Goal: Information Seeking & Learning: Learn about a topic

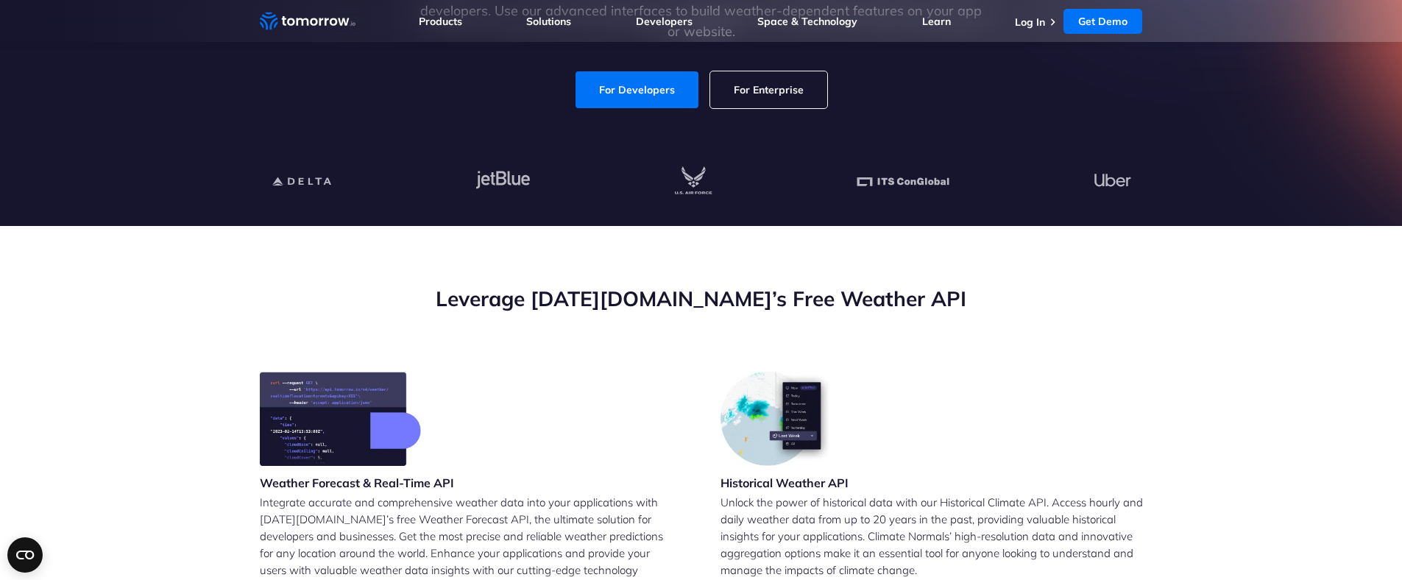
scroll to position [405, 0]
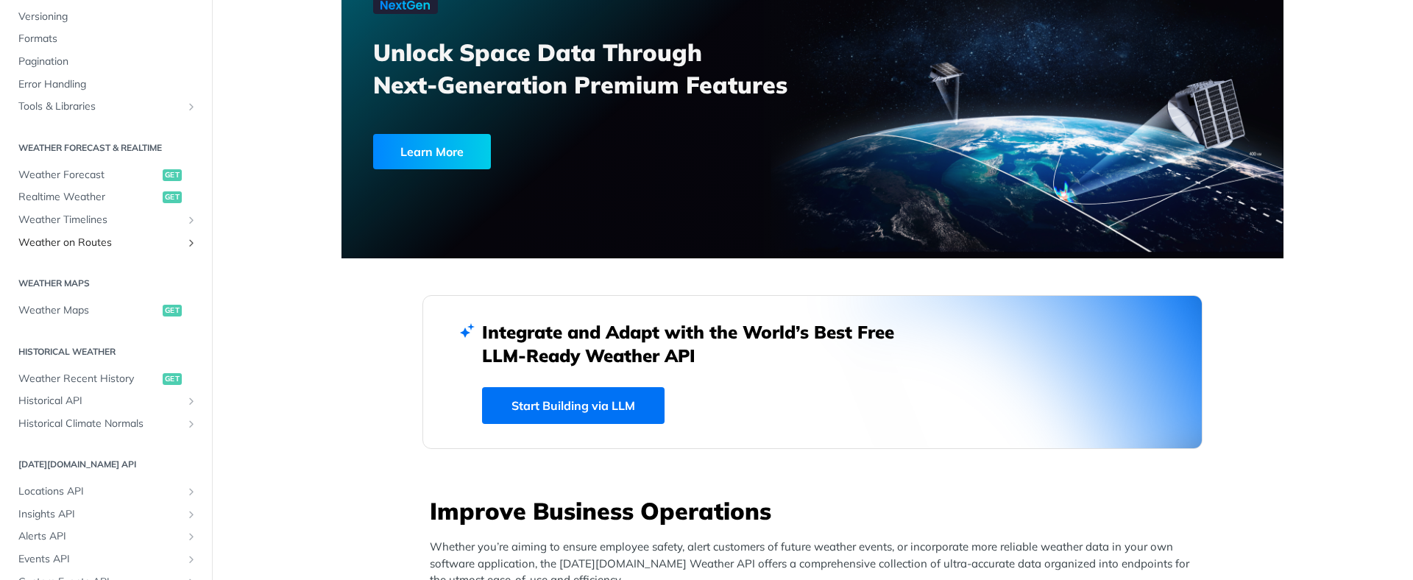
scroll to position [211, 0]
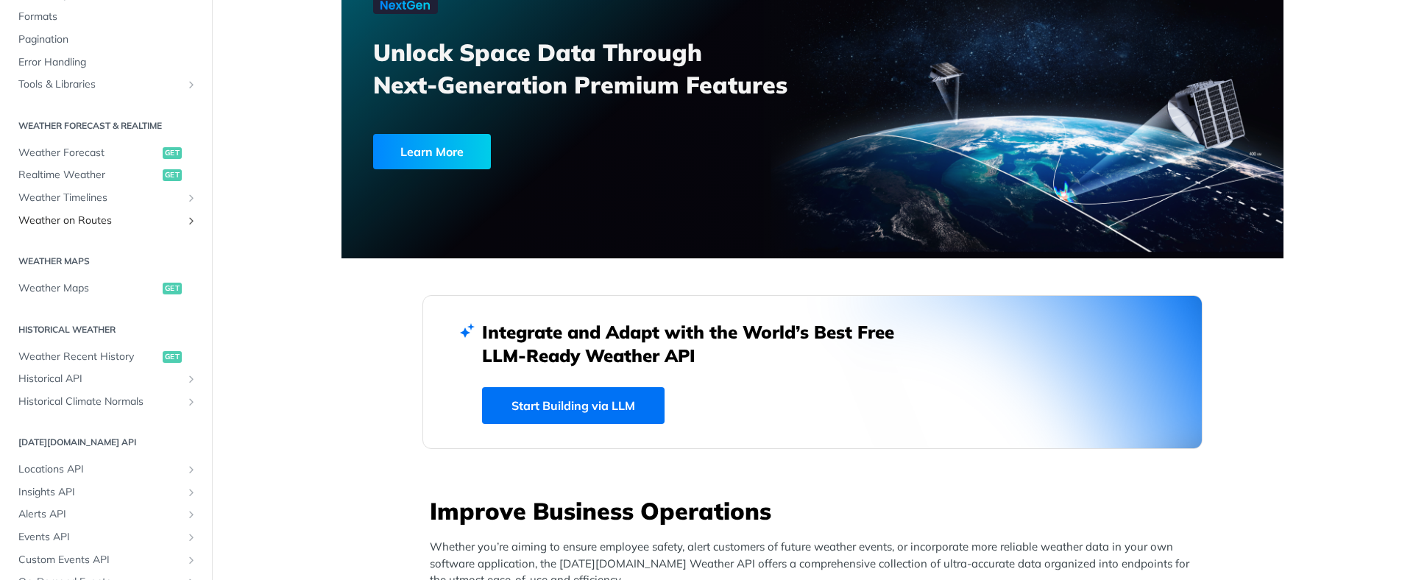
click at [101, 219] on span "Weather on Routes" at bounding box center [99, 220] width 163 height 15
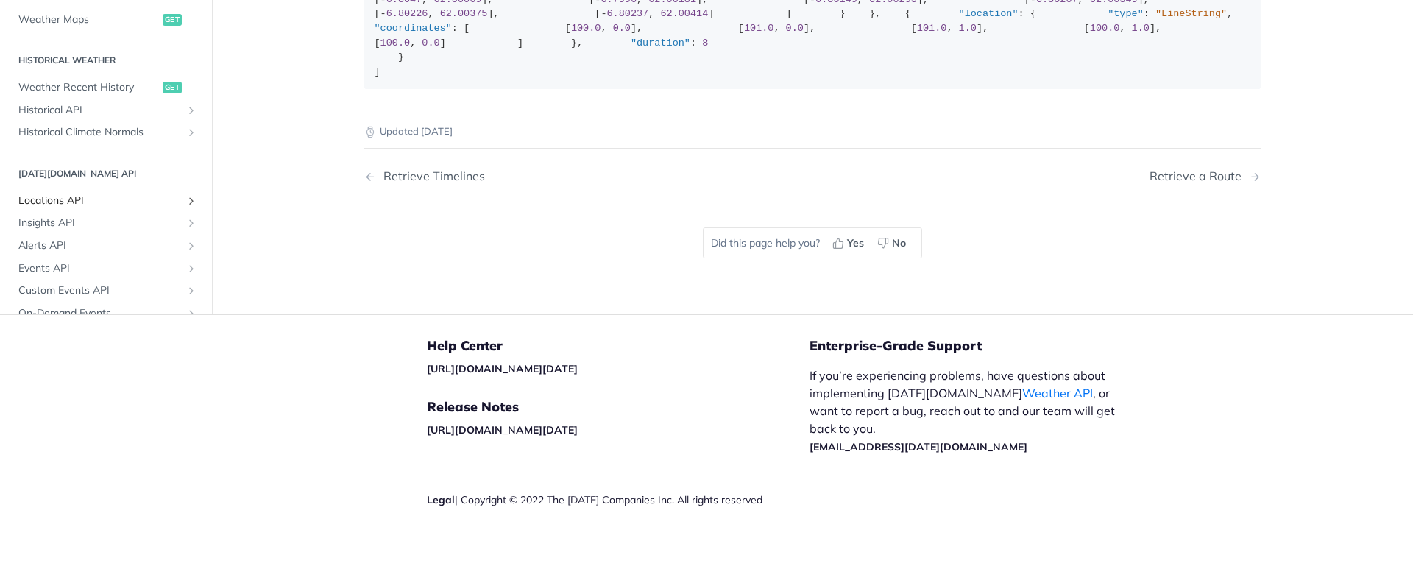
scroll to position [239, 0]
click at [67, 202] on span "Locations API" at bounding box center [99, 200] width 163 height 15
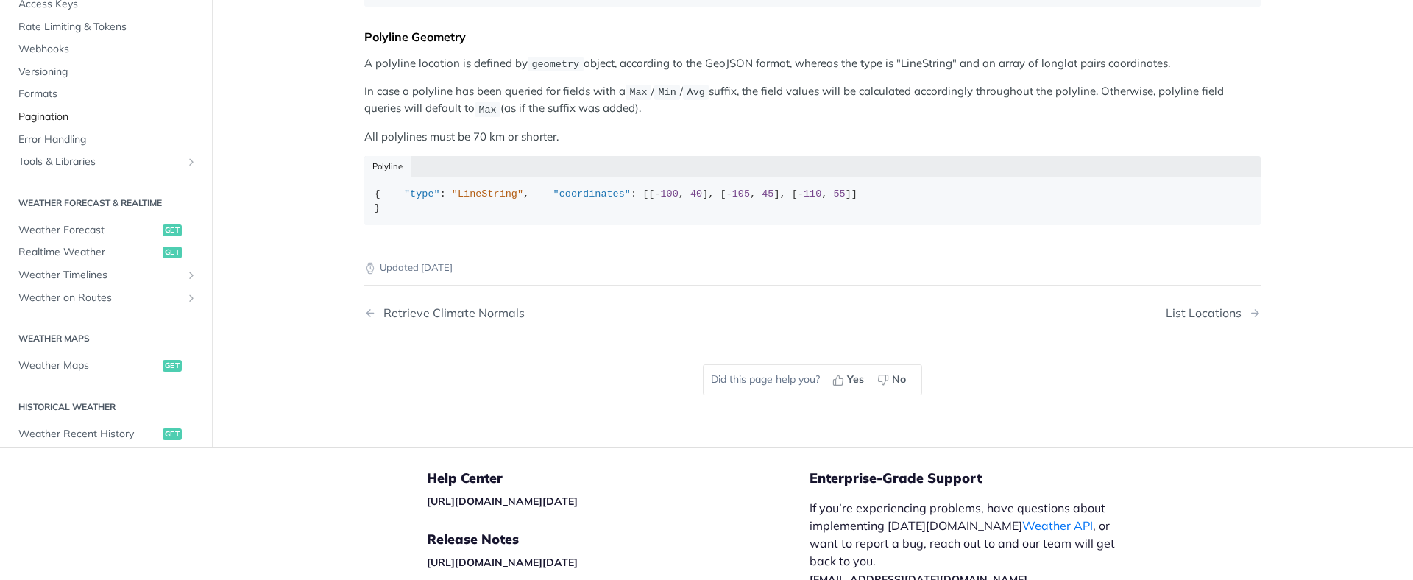
scroll to position [692, 0]
click at [56, 57] on span "Webhooks" at bounding box center [107, 50] width 179 height 15
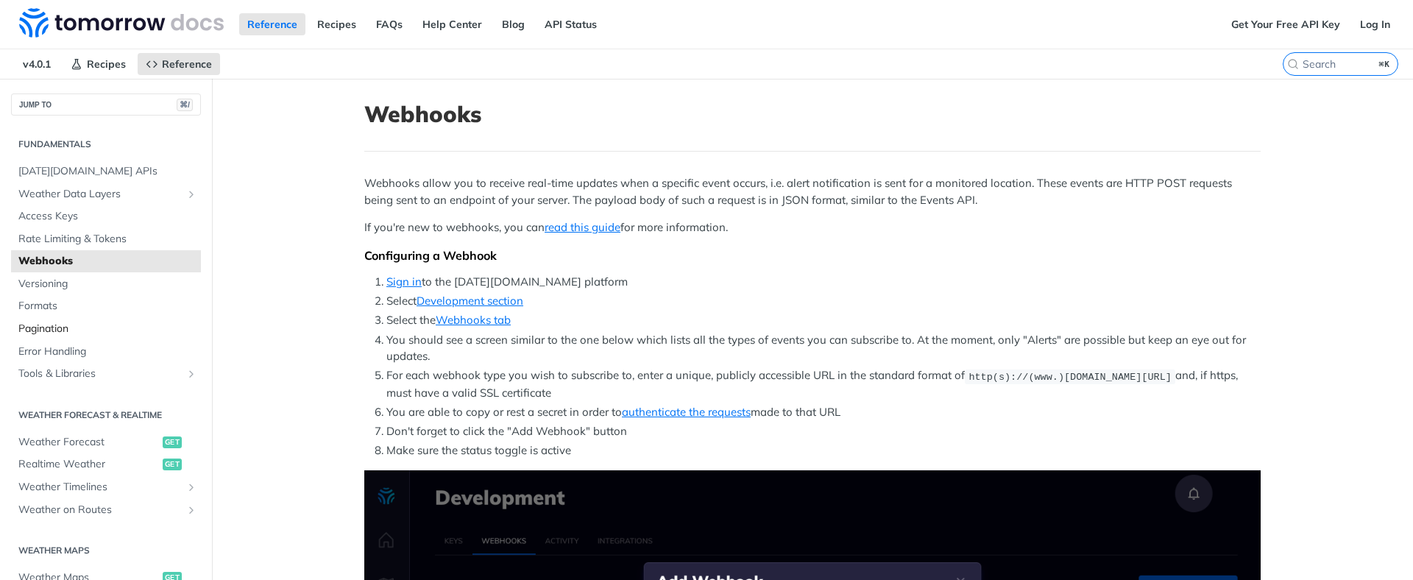
click at [69, 322] on span "Pagination" at bounding box center [107, 329] width 179 height 15
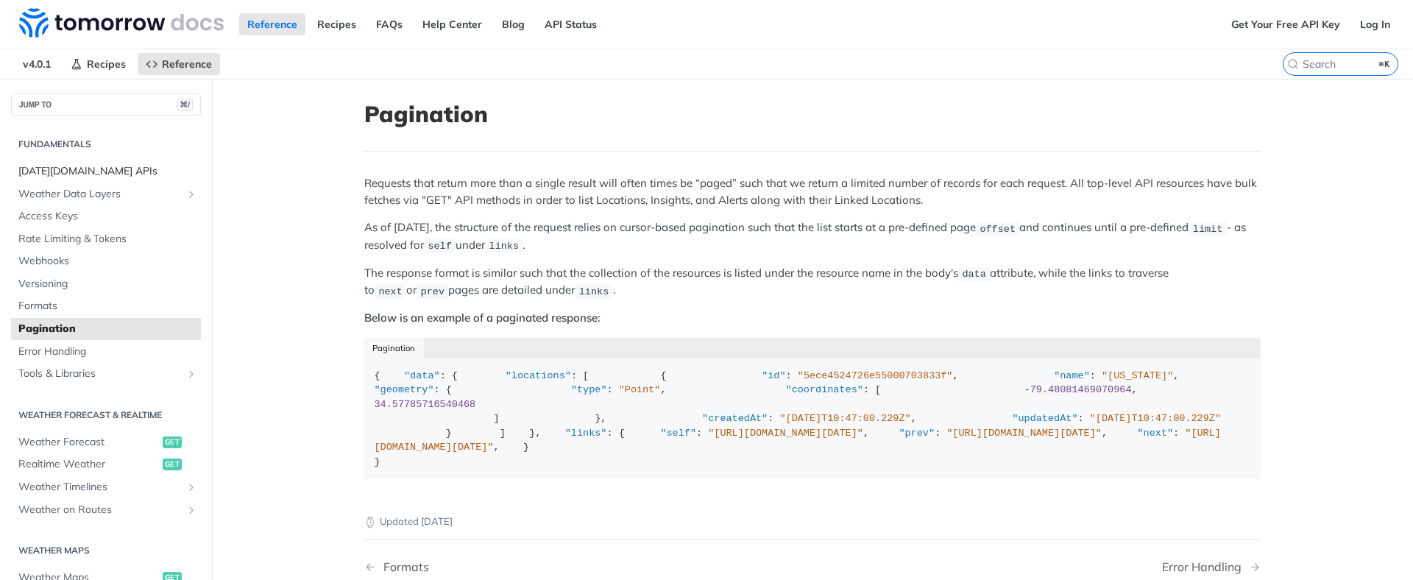
click at [88, 174] on span "Tomorrow.io APIs" at bounding box center [107, 171] width 179 height 15
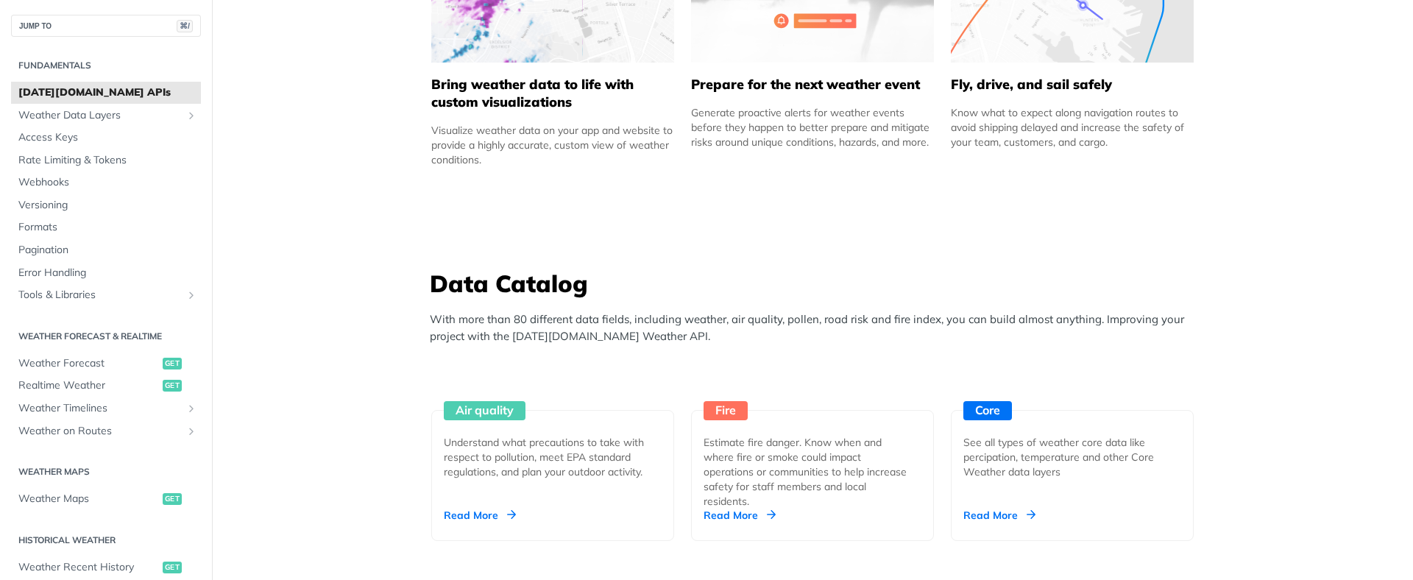
scroll to position [735, 0]
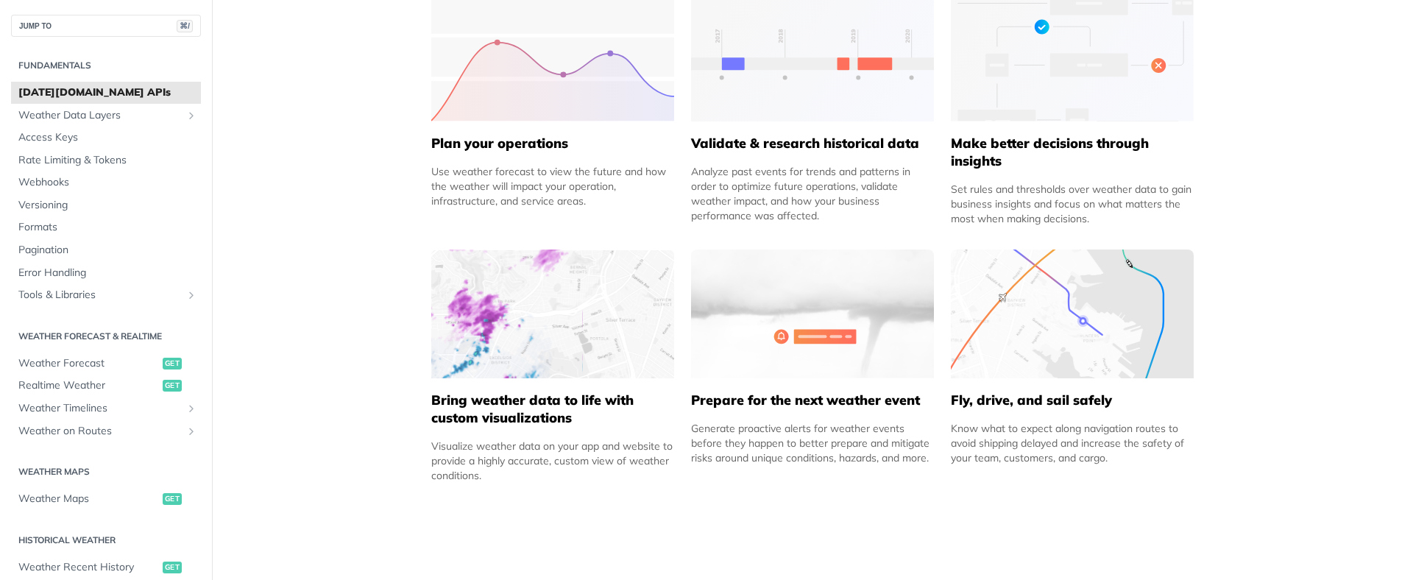
click at [486, 401] on h5 "Bring weather data to life with custom visualizations" at bounding box center [552, 409] width 243 height 35
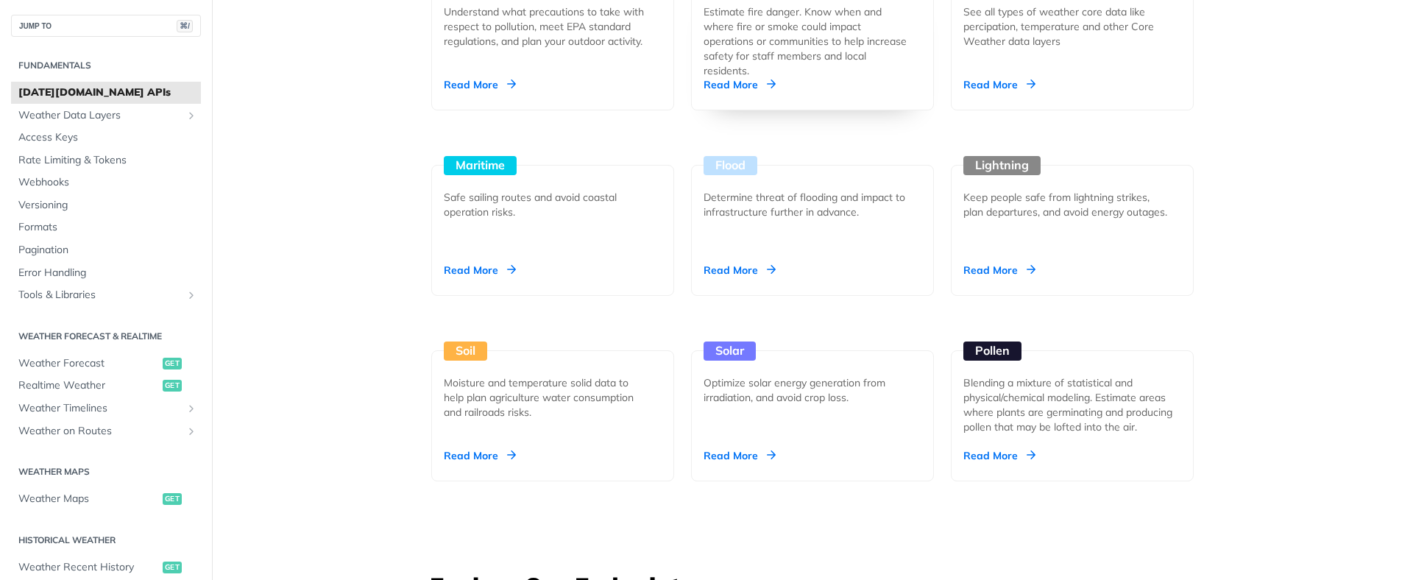
scroll to position [1539, 0]
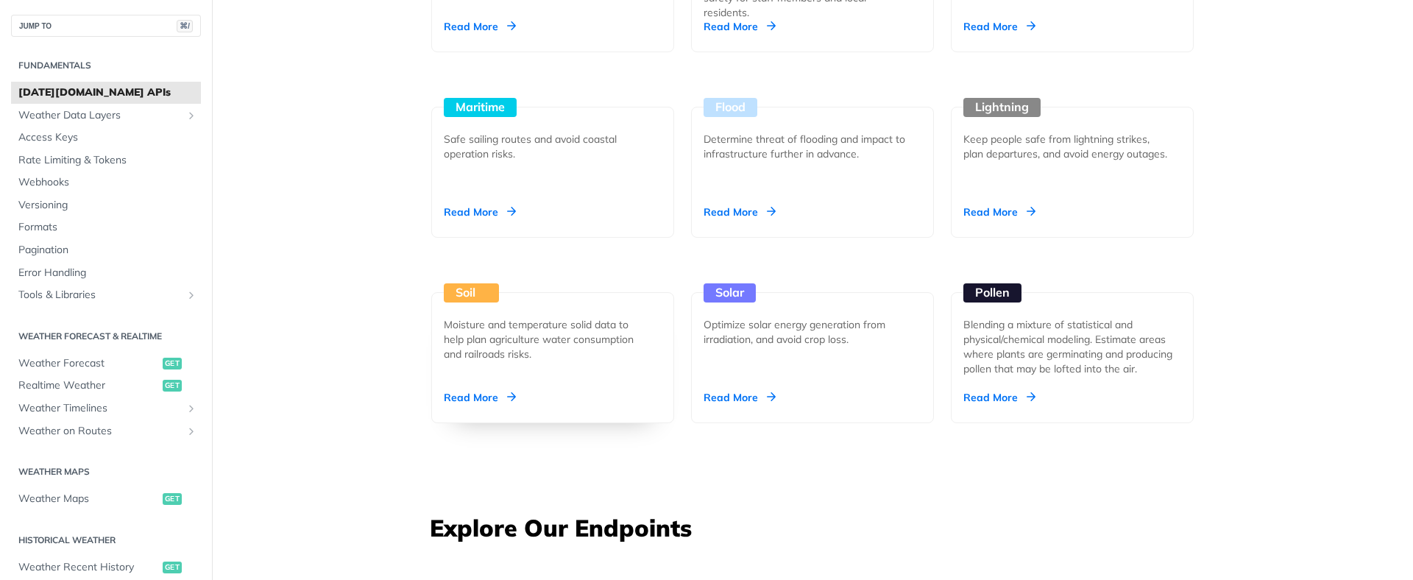
click at [451, 395] on div "Read More" at bounding box center [480, 397] width 72 height 15
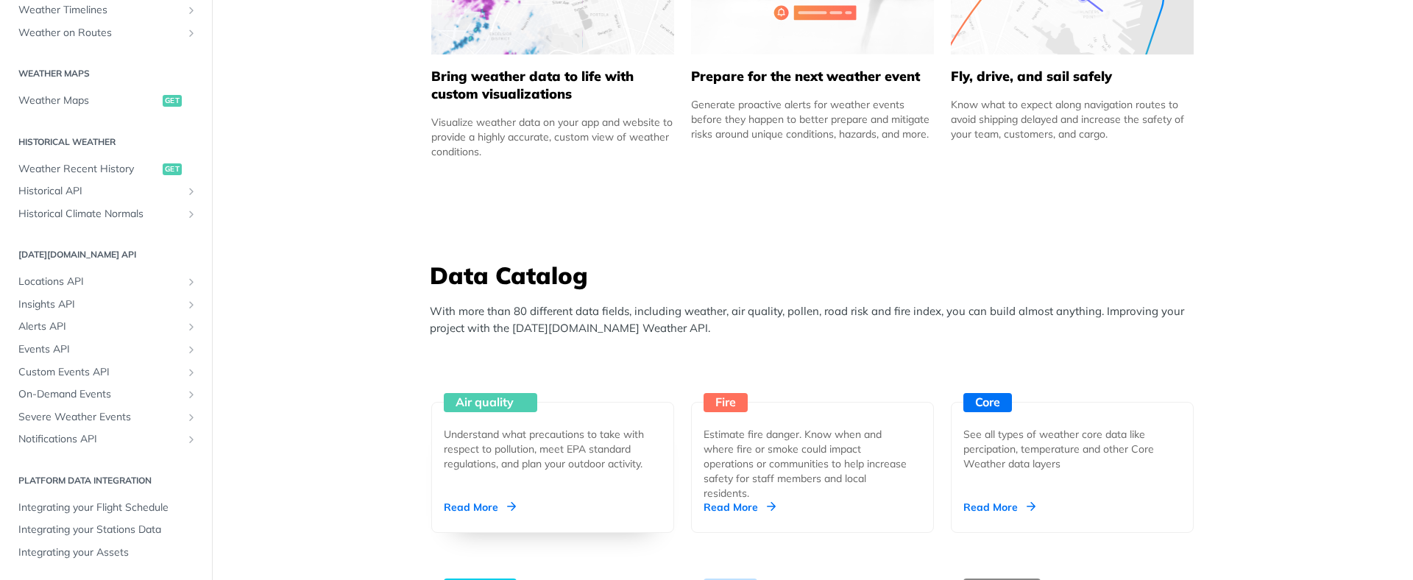
scroll to position [1332, 0]
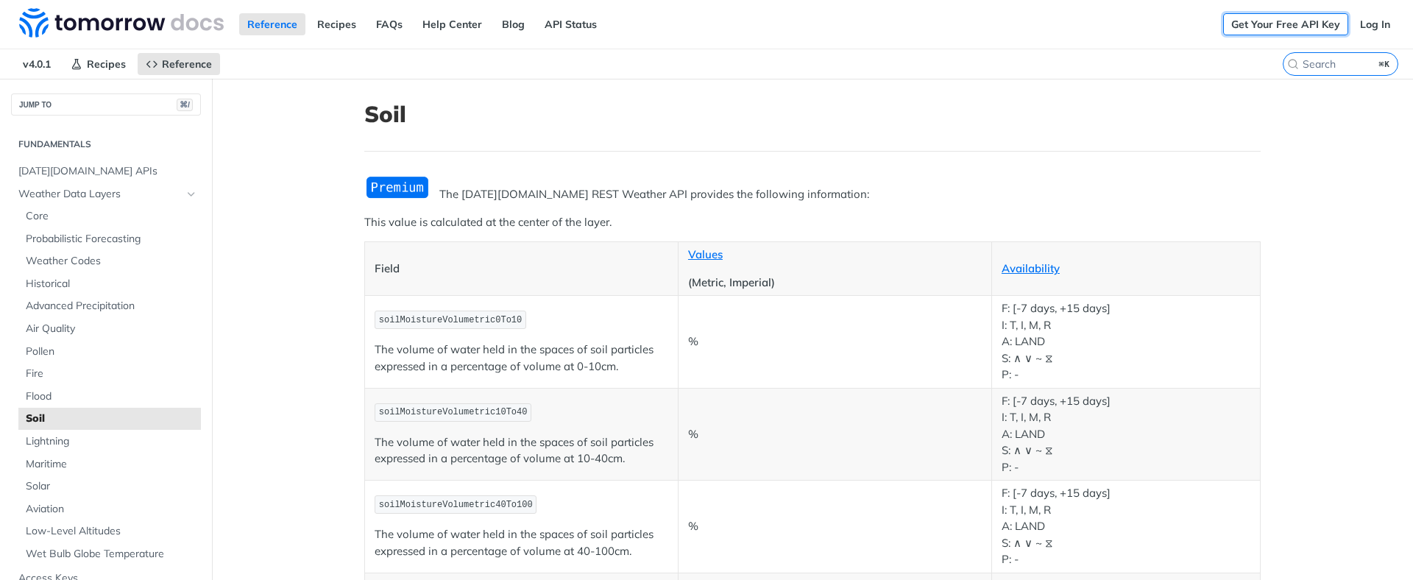
click at [1296, 26] on link "Get Your Free API Key" at bounding box center [1286, 24] width 125 height 22
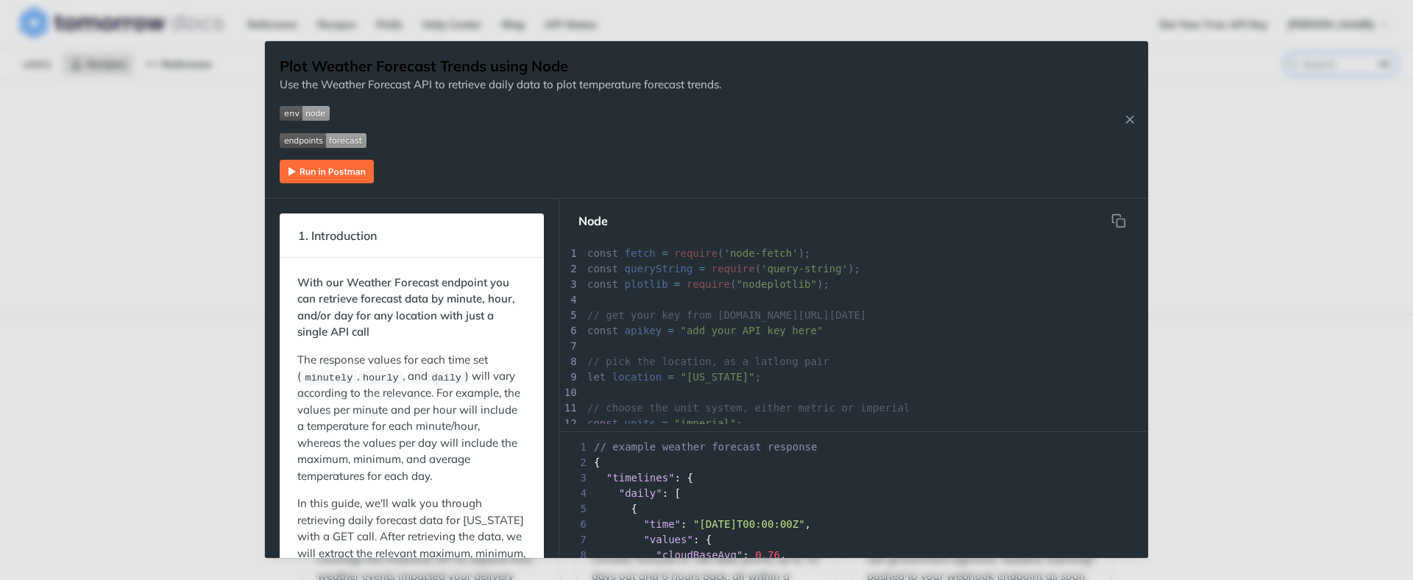
scroll to position [297, 0]
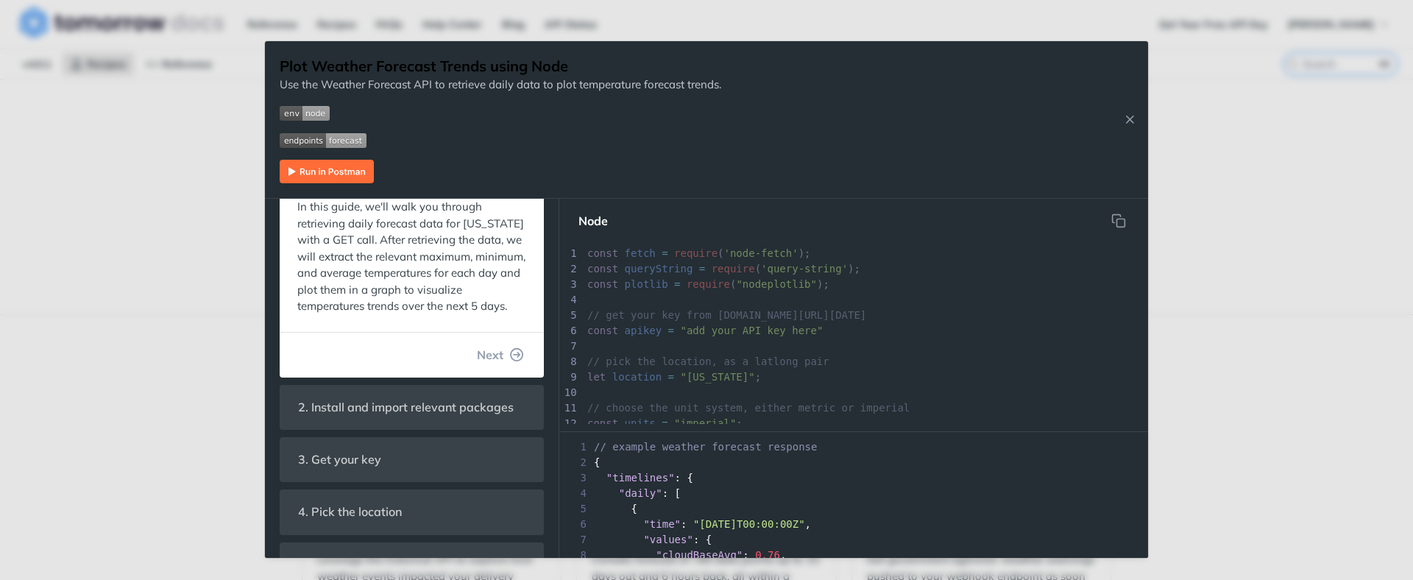
click at [310, 160] on img "Expand image" at bounding box center [327, 172] width 94 height 24
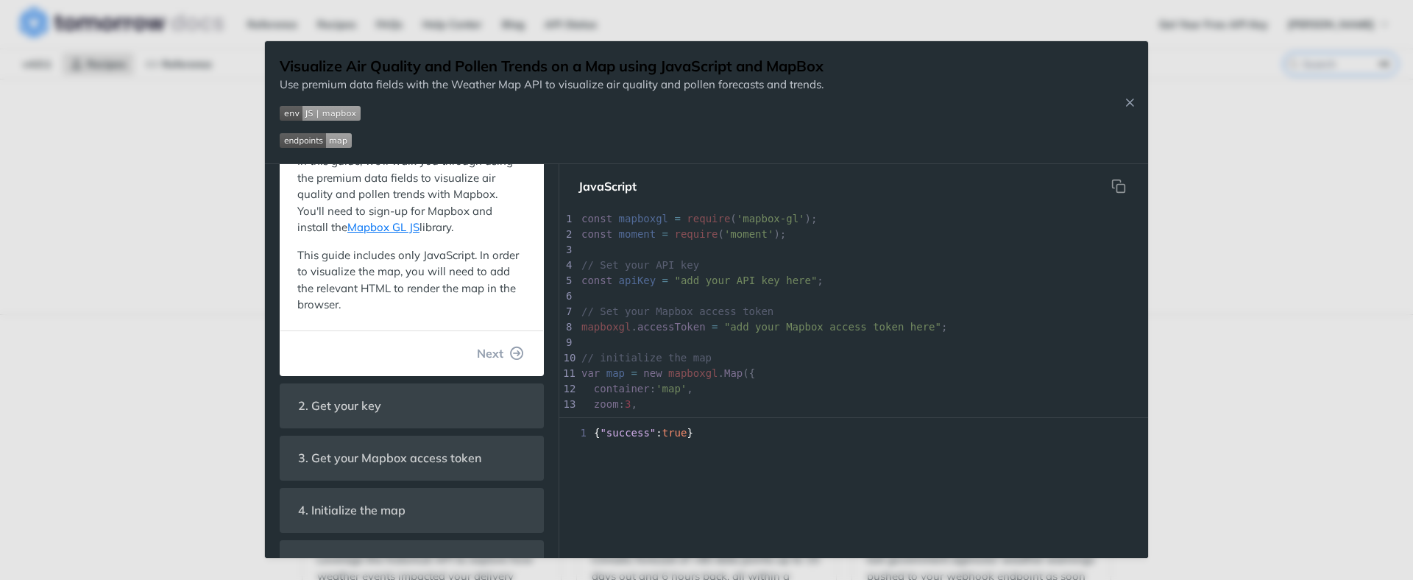
scroll to position [344, 0]
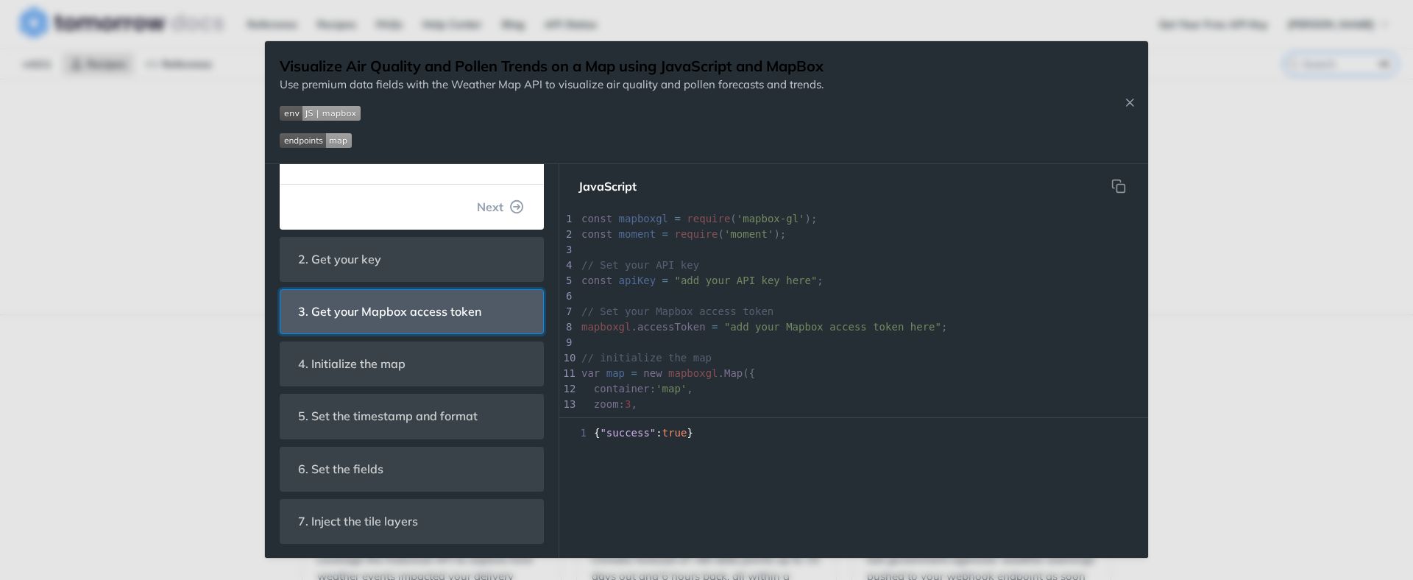
click at [430, 310] on span "3. Get your Mapbox access token" at bounding box center [390, 311] width 204 height 29
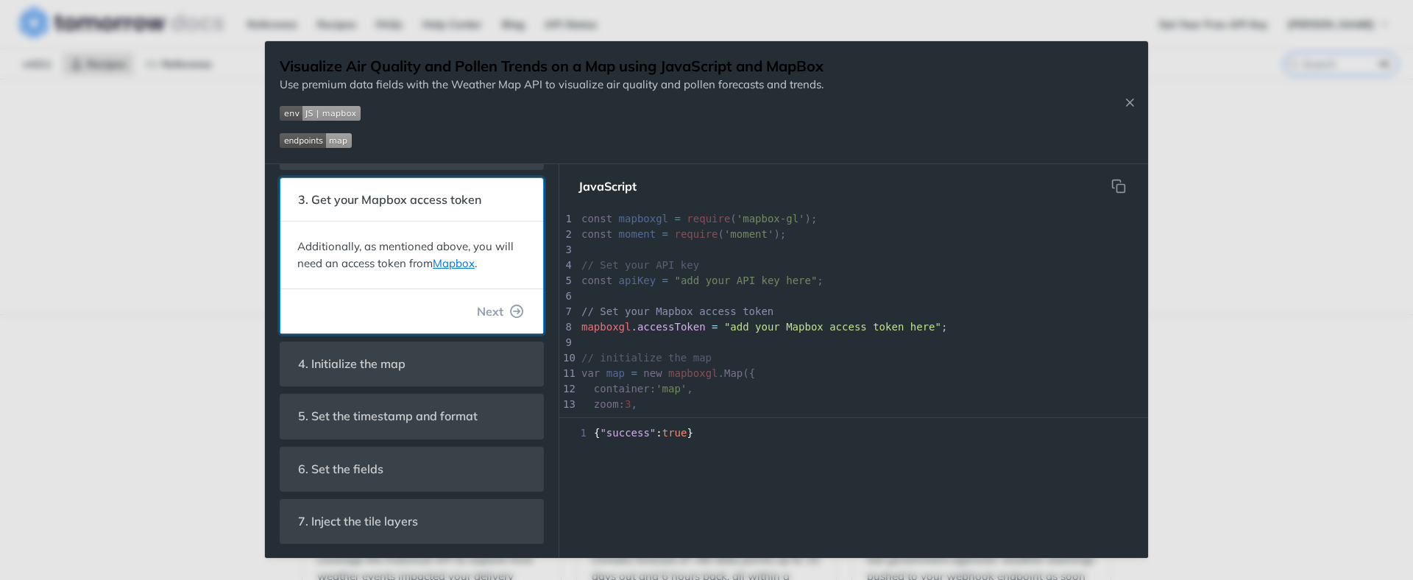
scroll to position [106, 0]
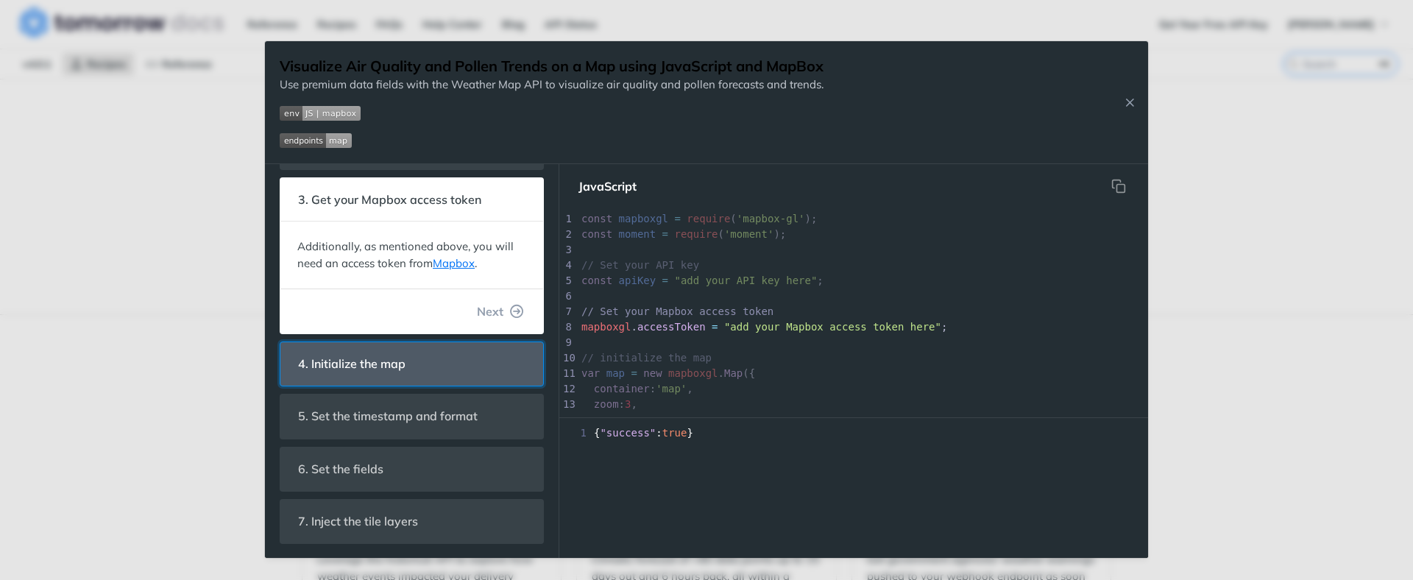
click at [415, 366] on span "4. Initialize the map" at bounding box center [352, 364] width 128 height 29
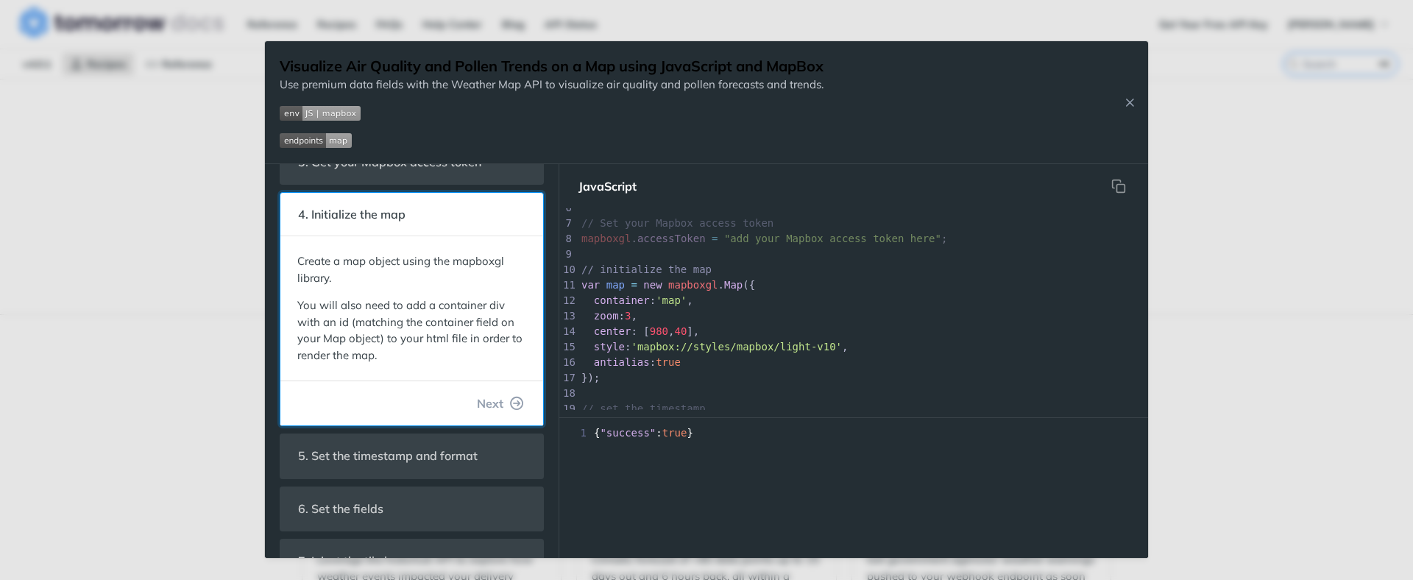
scroll to position [183, 0]
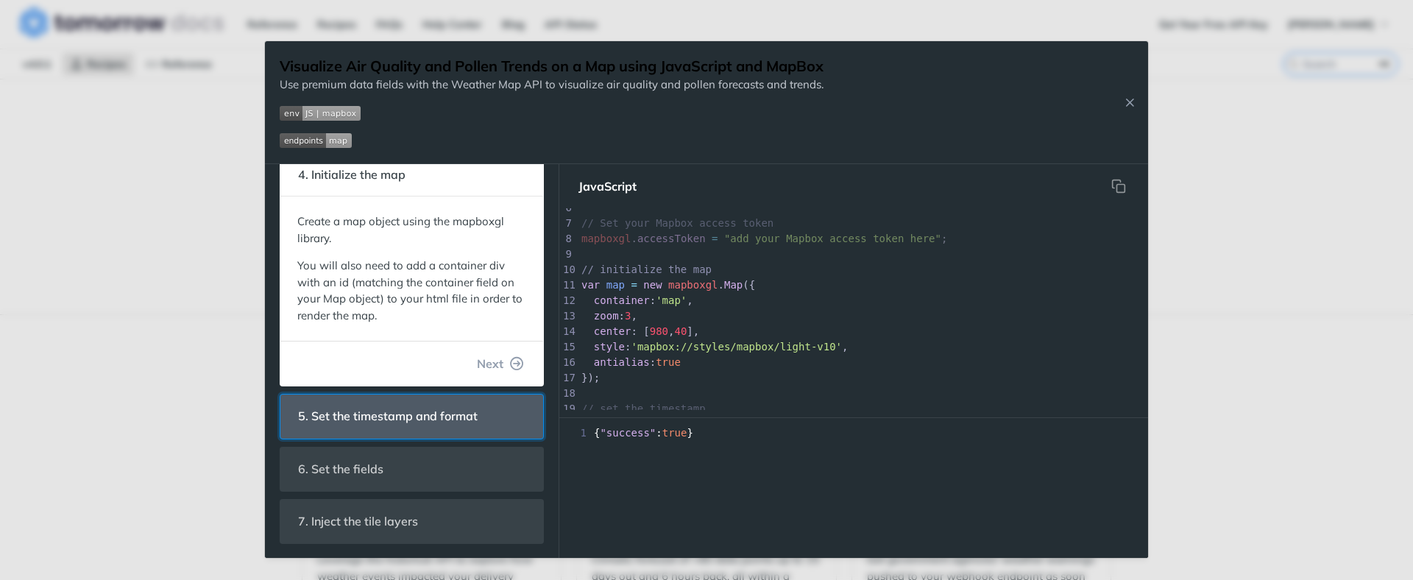
click at [362, 414] on span "5. Set the timestamp and format" at bounding box center [388, 416] width 200 height 29
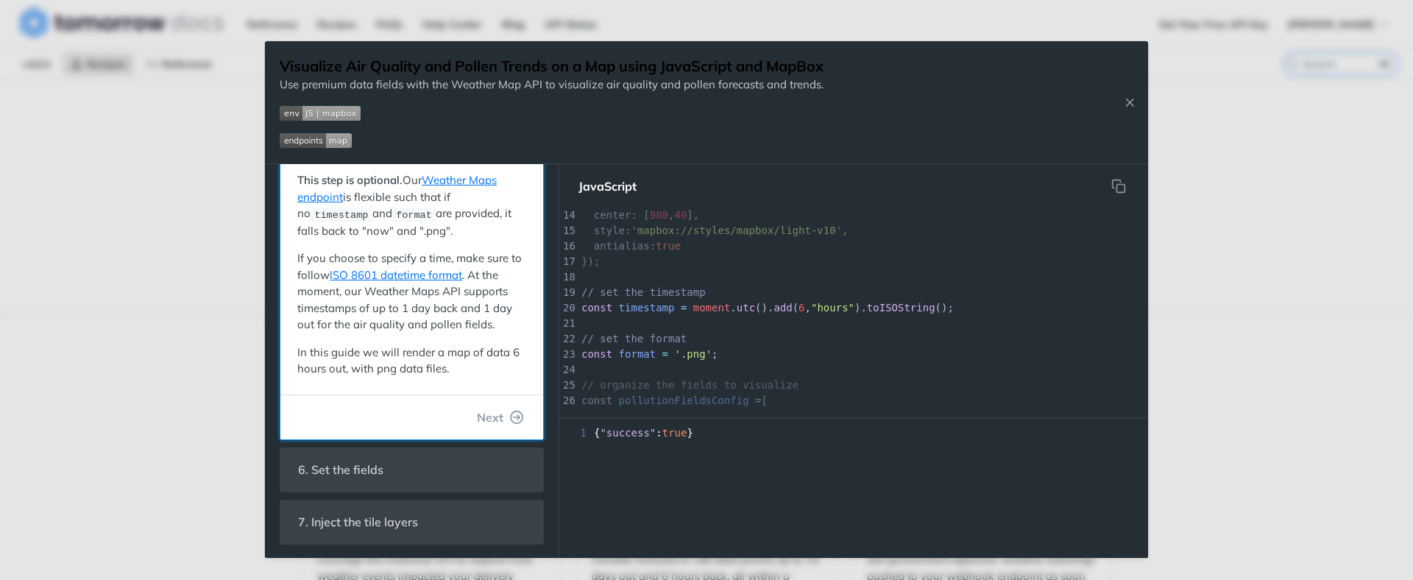
scroll to position [278, 0]
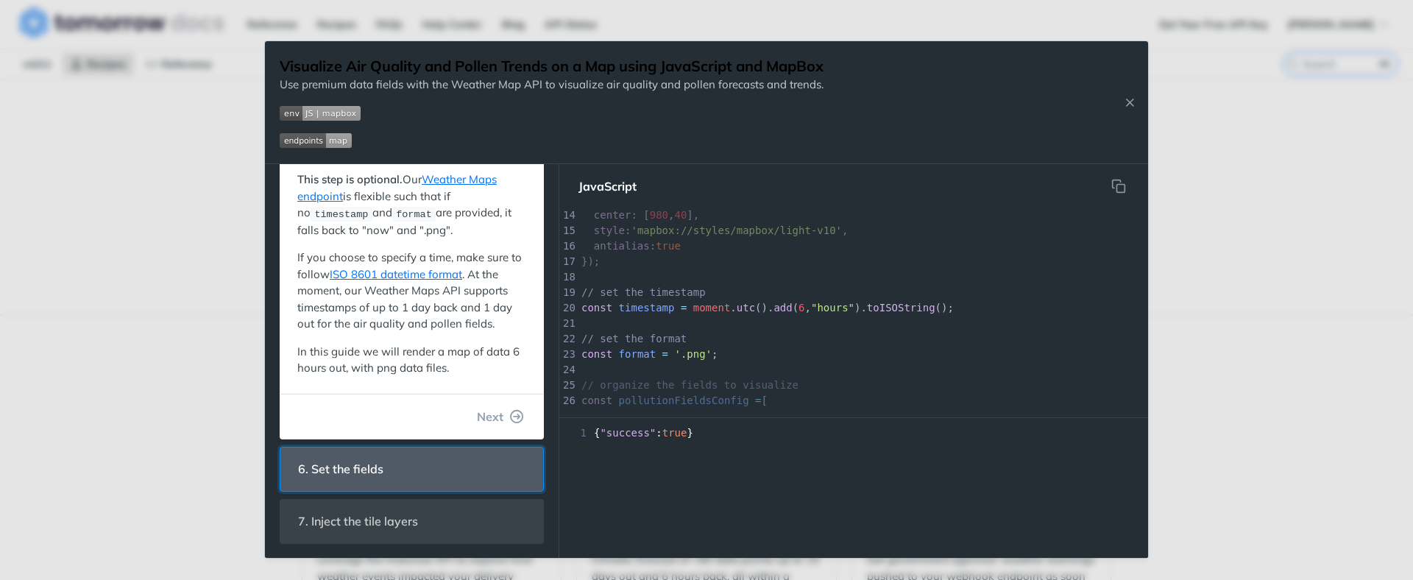
click at [353, 462] on span "6. Set the fields" at bounding box center [341, 469] width 106 height 29
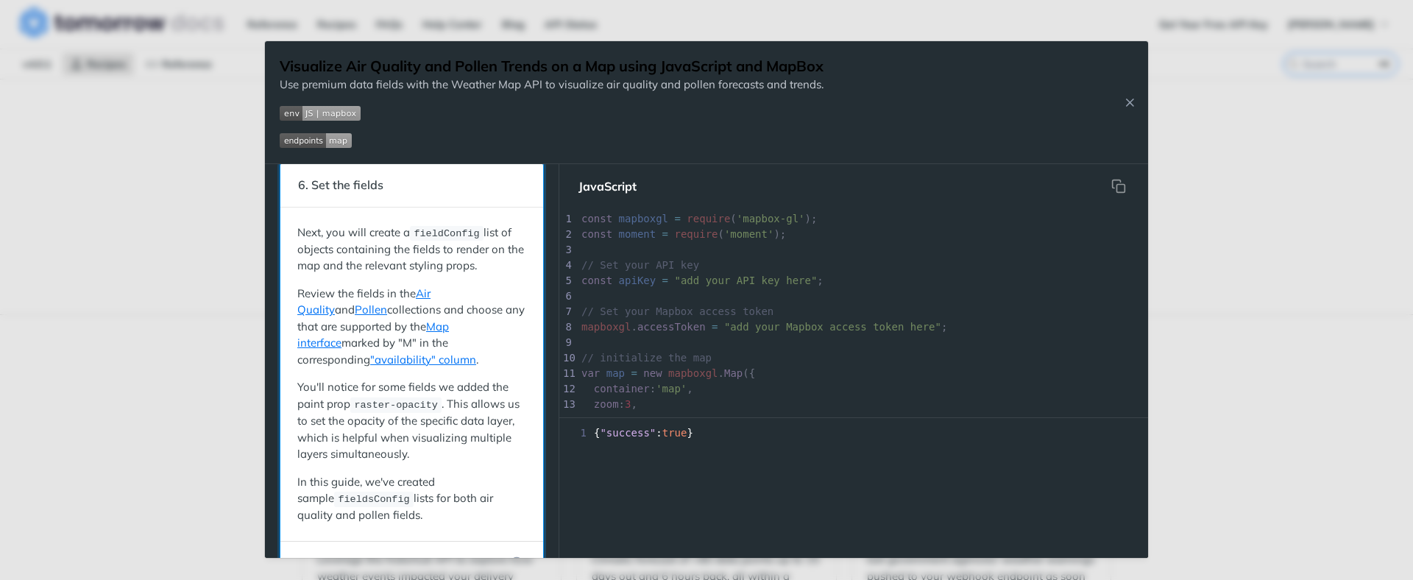
scroll to position [356, 0]
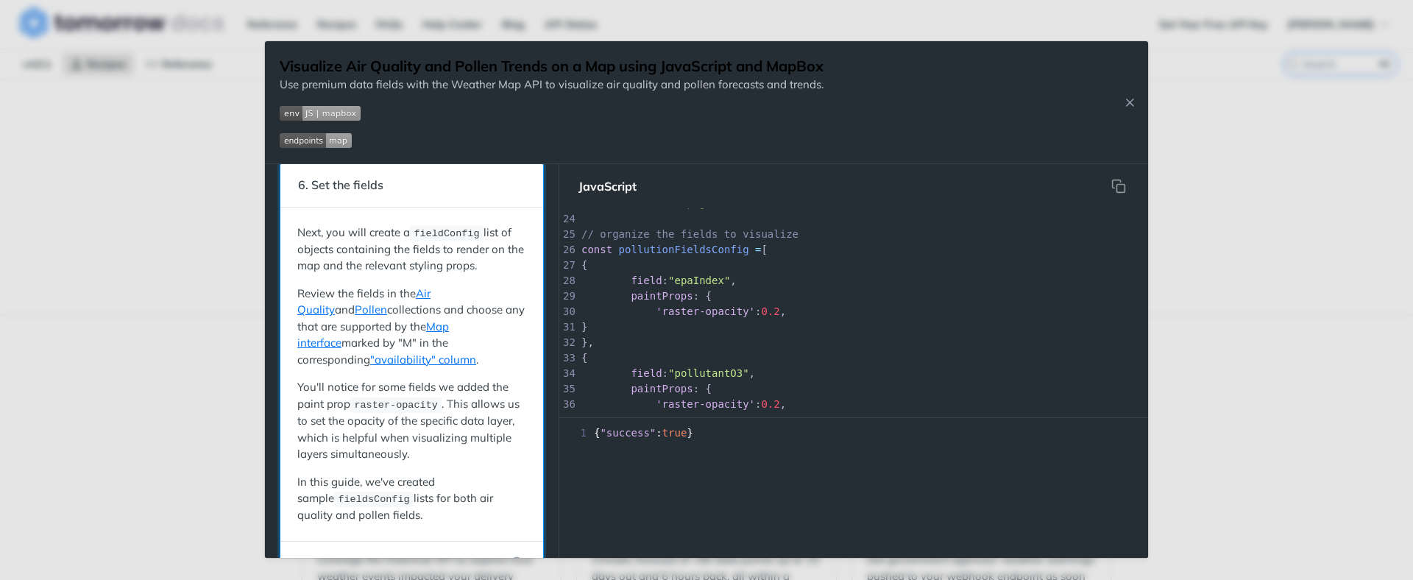
click at [361, 504] on code "fieldsConfig" at bounding box center [374, 499] width 80 height 15
